Goal: Book appointment/travel/reservation

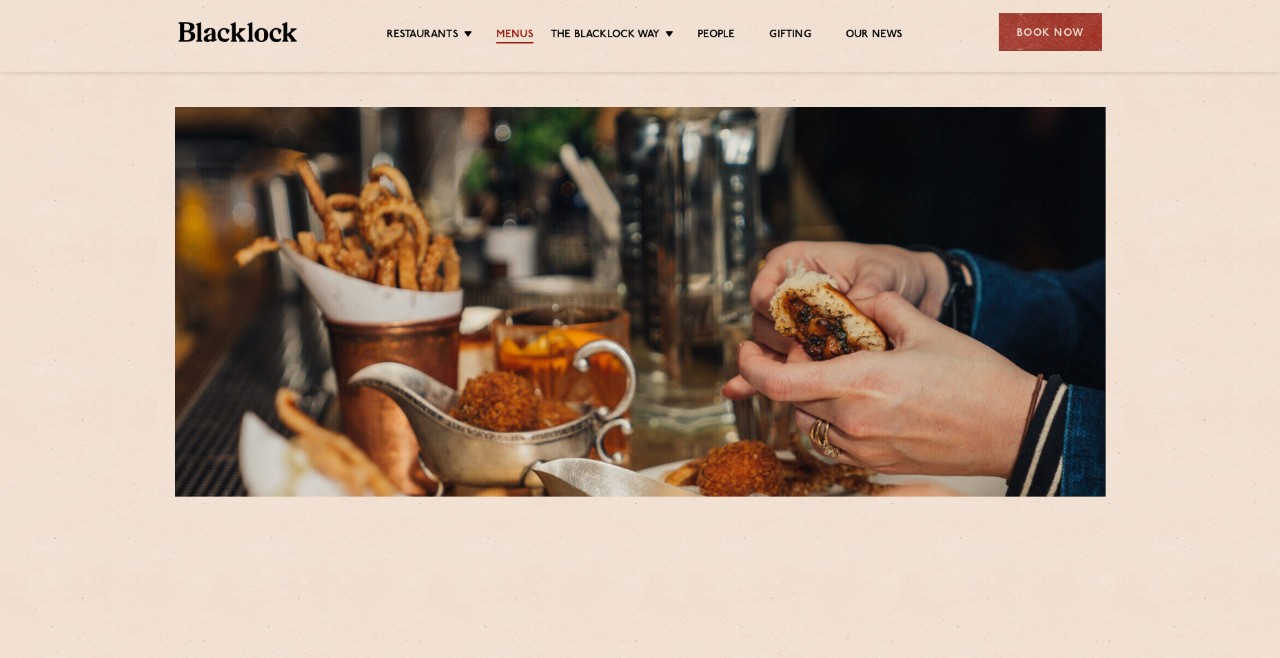
click at [520, 34] on link "Menus" at bounding box center [514, 35] width 37 height 15
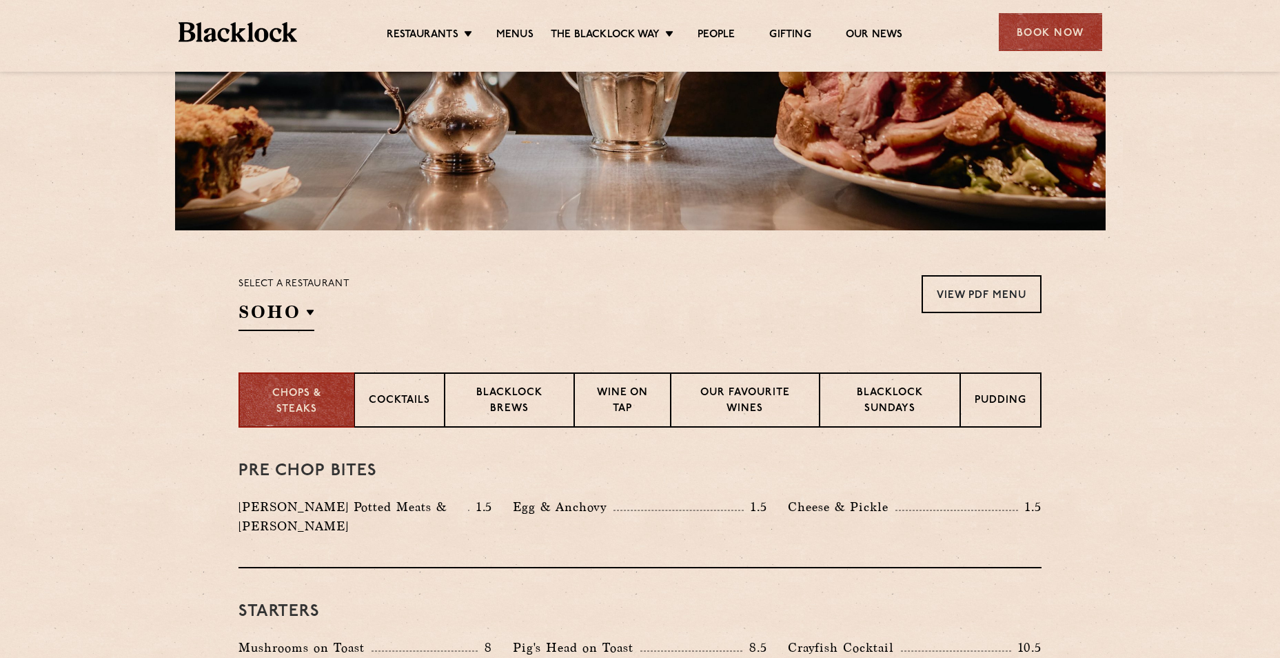
scroll to position [345, 0]
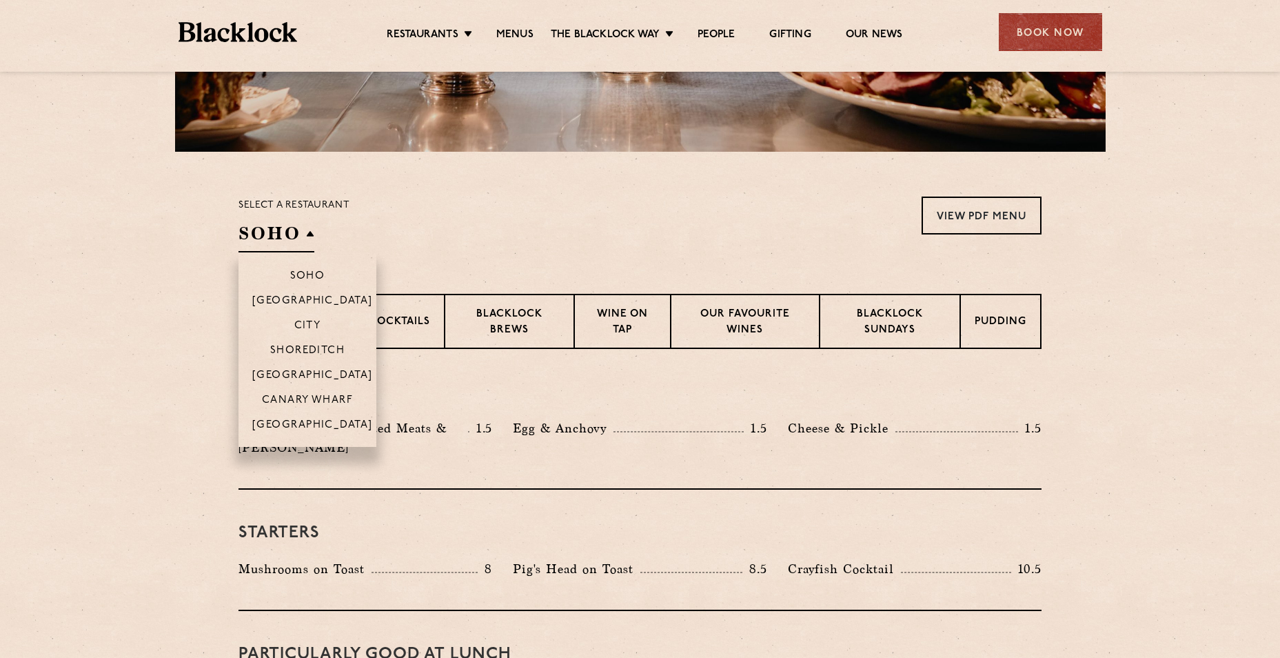
click at [279, 241] on h2 "SOHO" at bounding box center [277, 236] width 76 height 31
click at [304, 398] on p "Canary Wharf" at bounding box center [307, 401] width 91 height 14
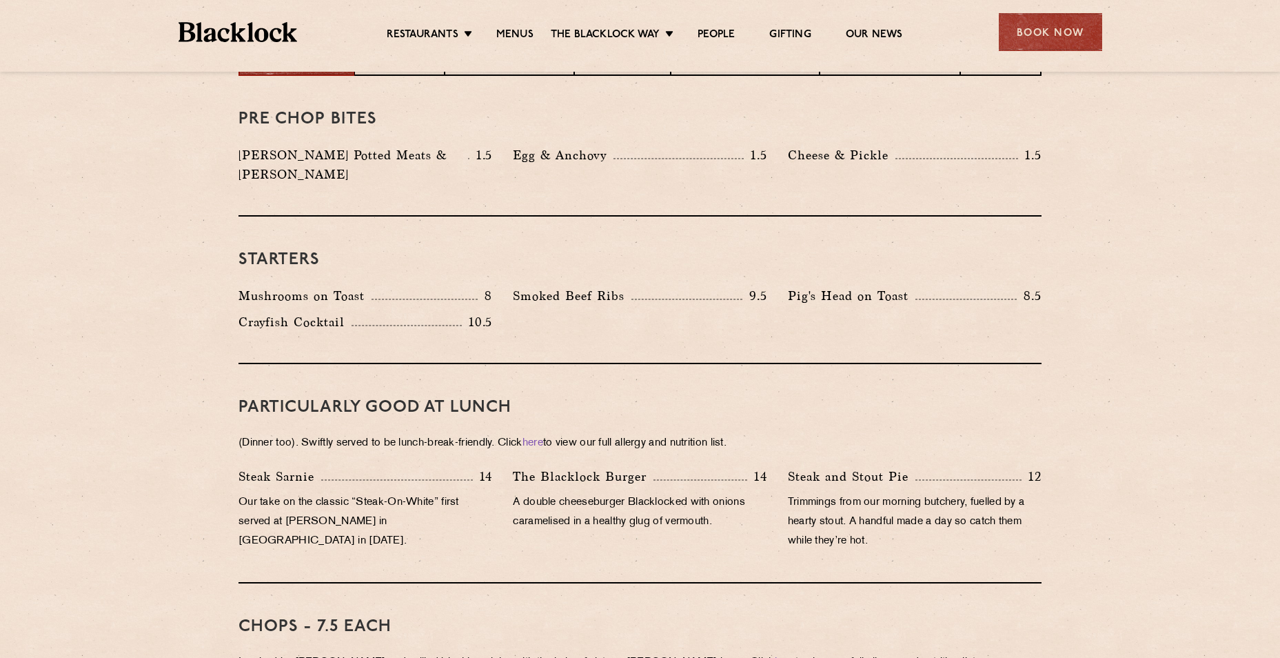
scroll to position [273, 0]
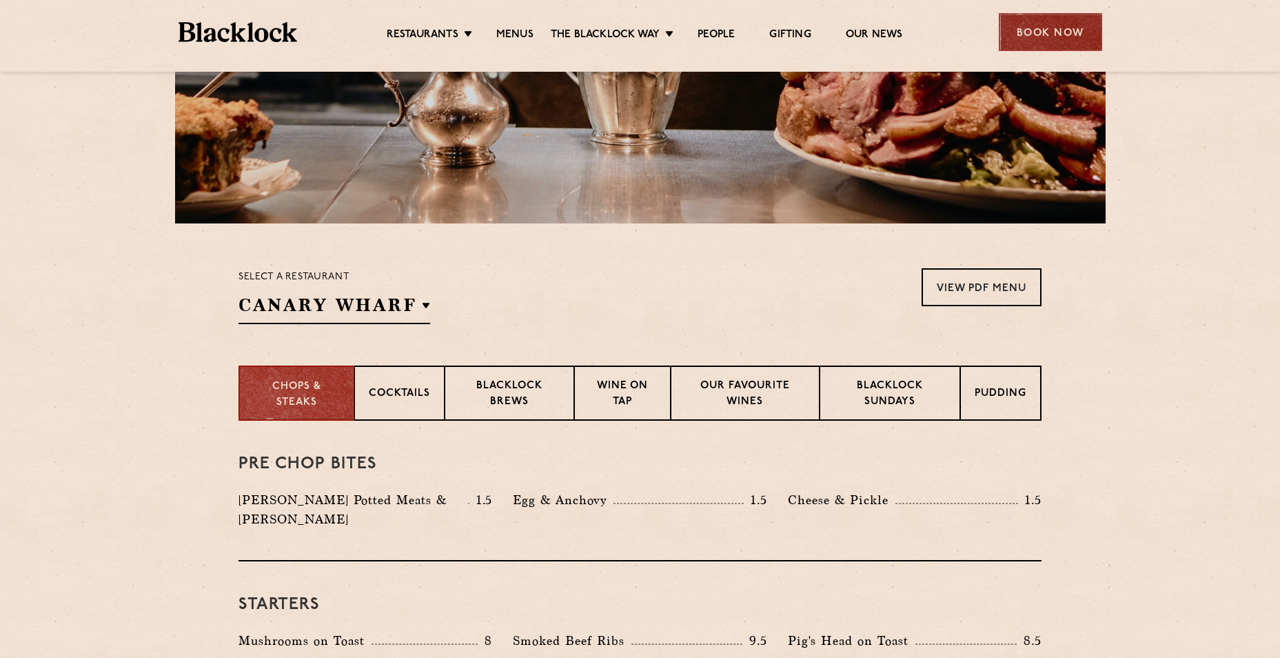
click at [1065, 20] on div "Book Now" at bounding box center [1050, 32] width 103 height 38
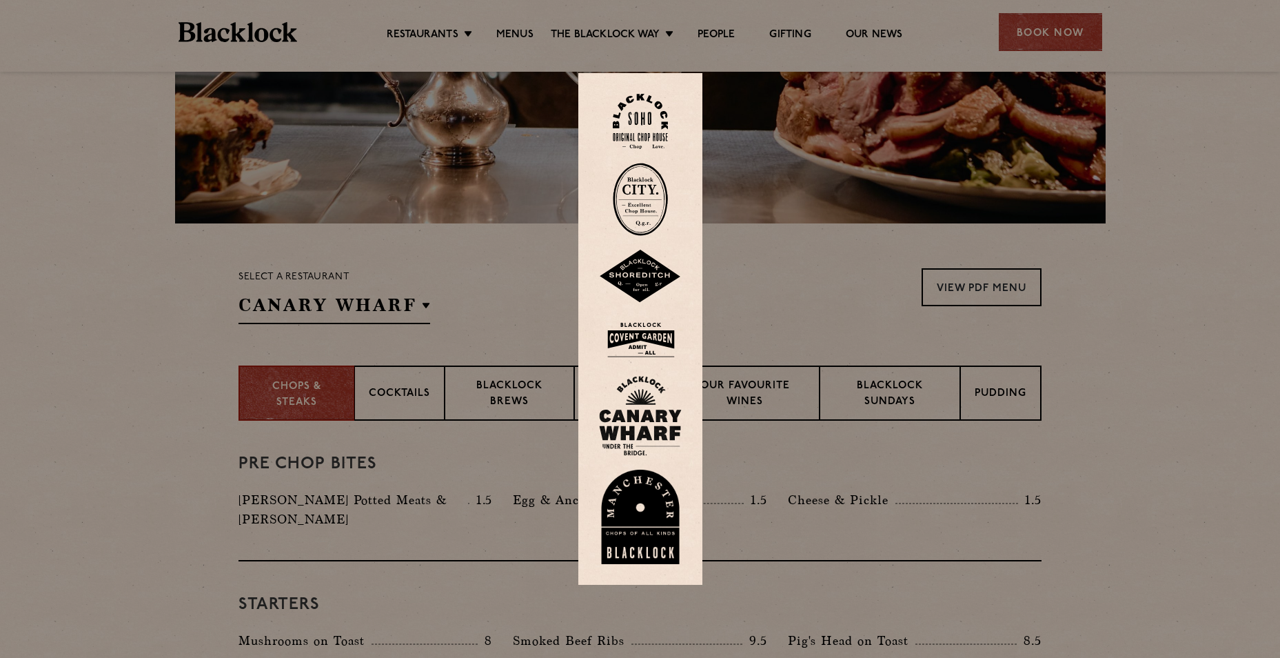
click at [637, 394] on img at bounding box center [640, 416] width 83 height 80
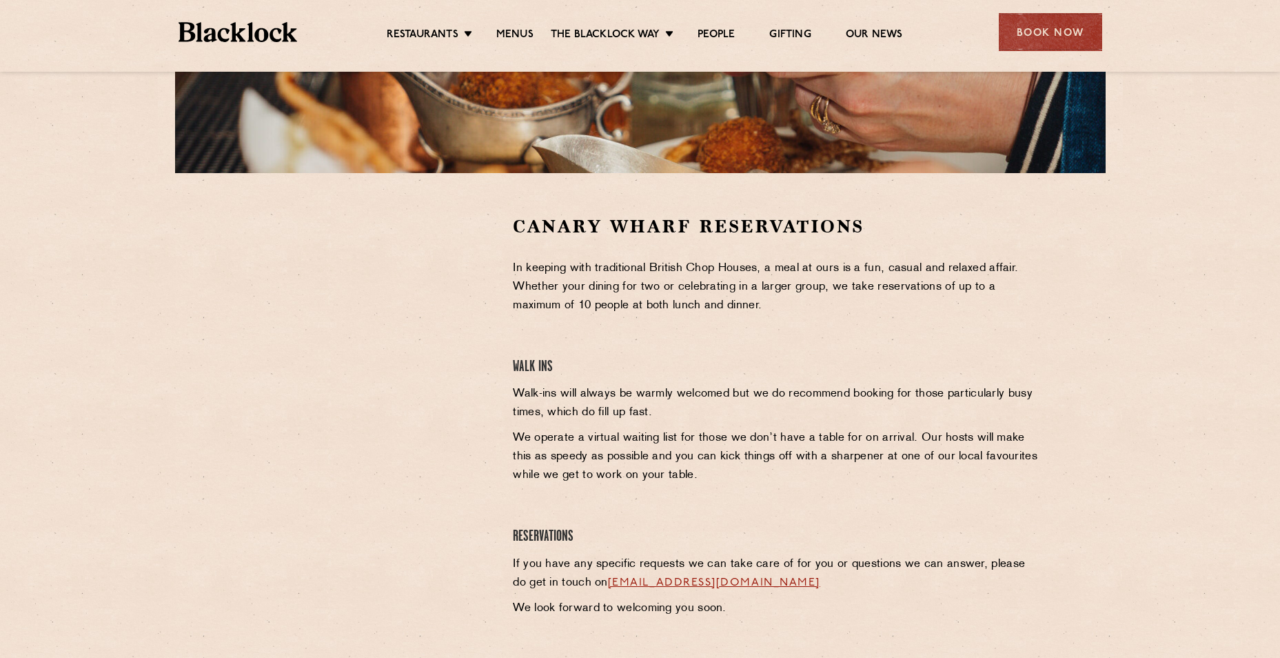
scroll to position [345, 0]
